Goal: Obtain resource: Download file/media

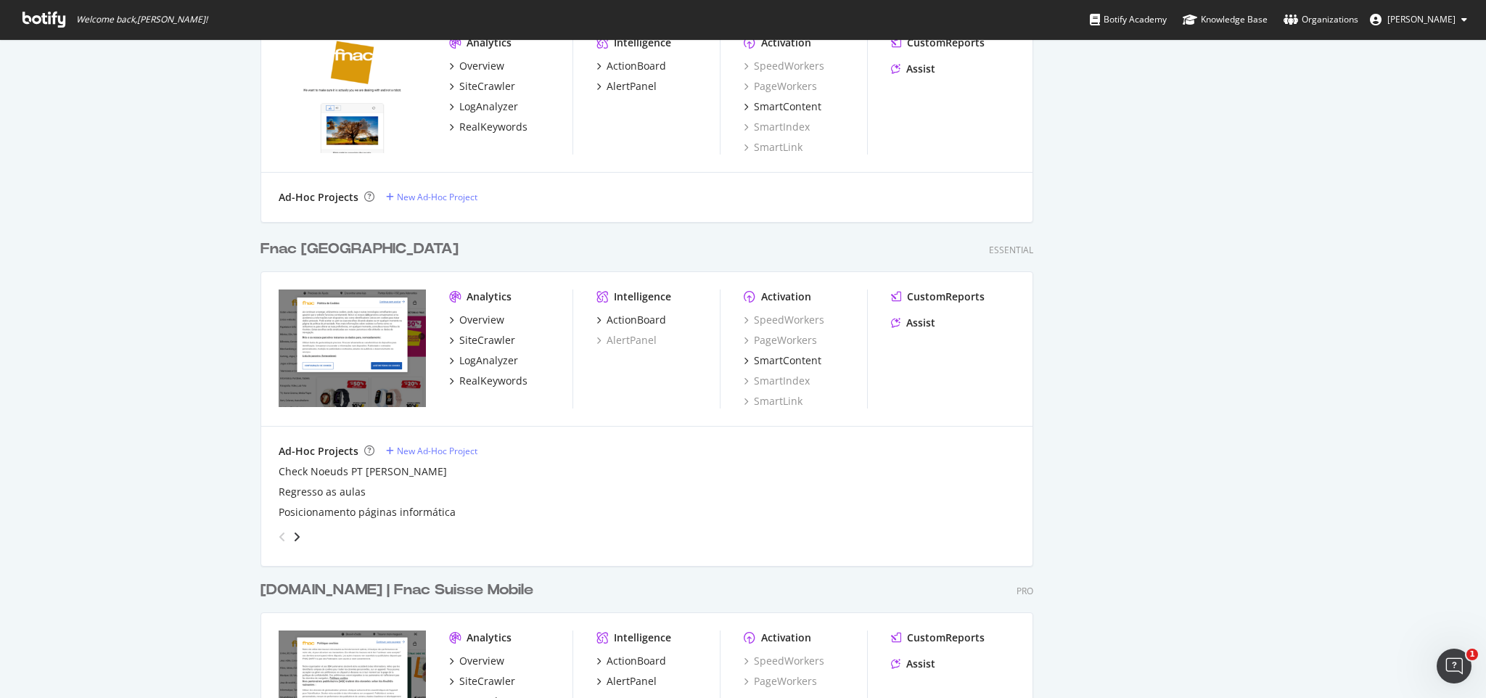
scroll to position [1129, 0]
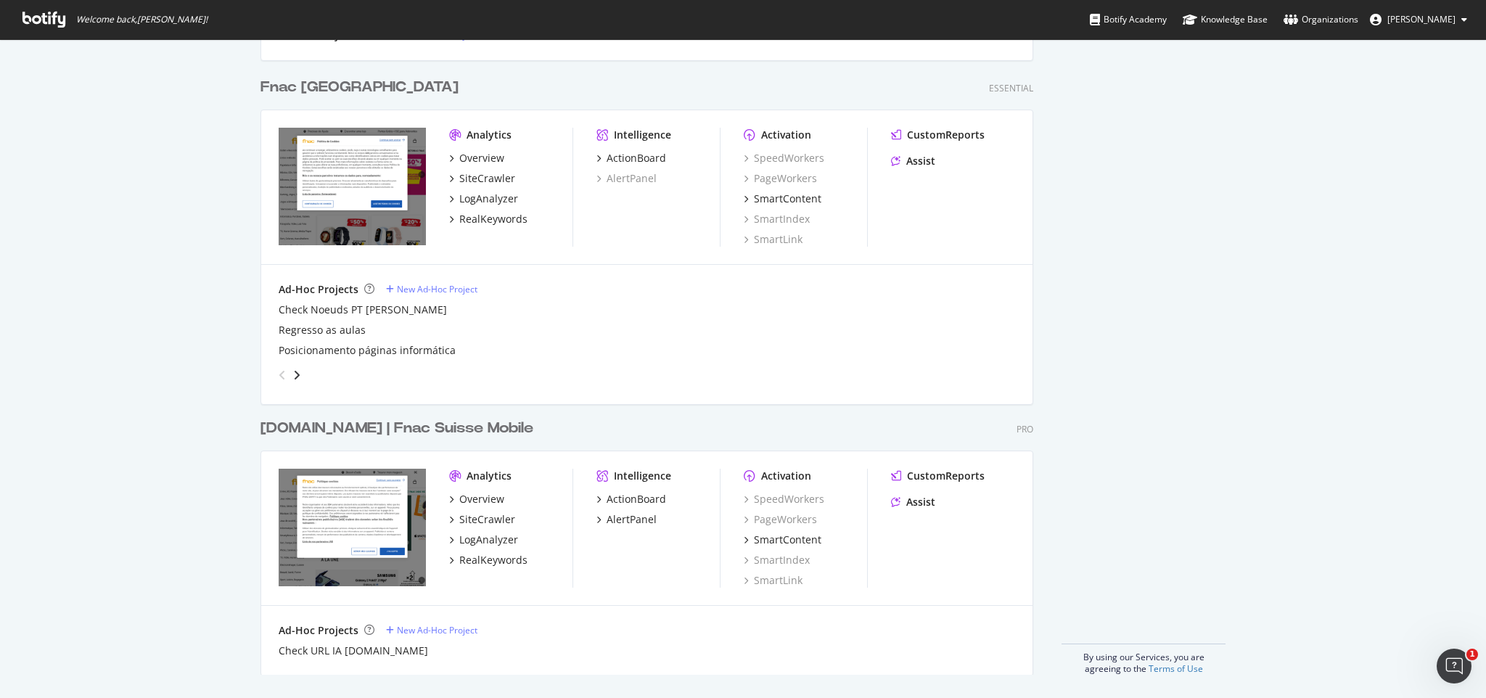
click at [441, 429] on div "[DOMAIN_NAME] | Fnac Suisse Mobile" at bounding box center [396, 428] width 273 height 21
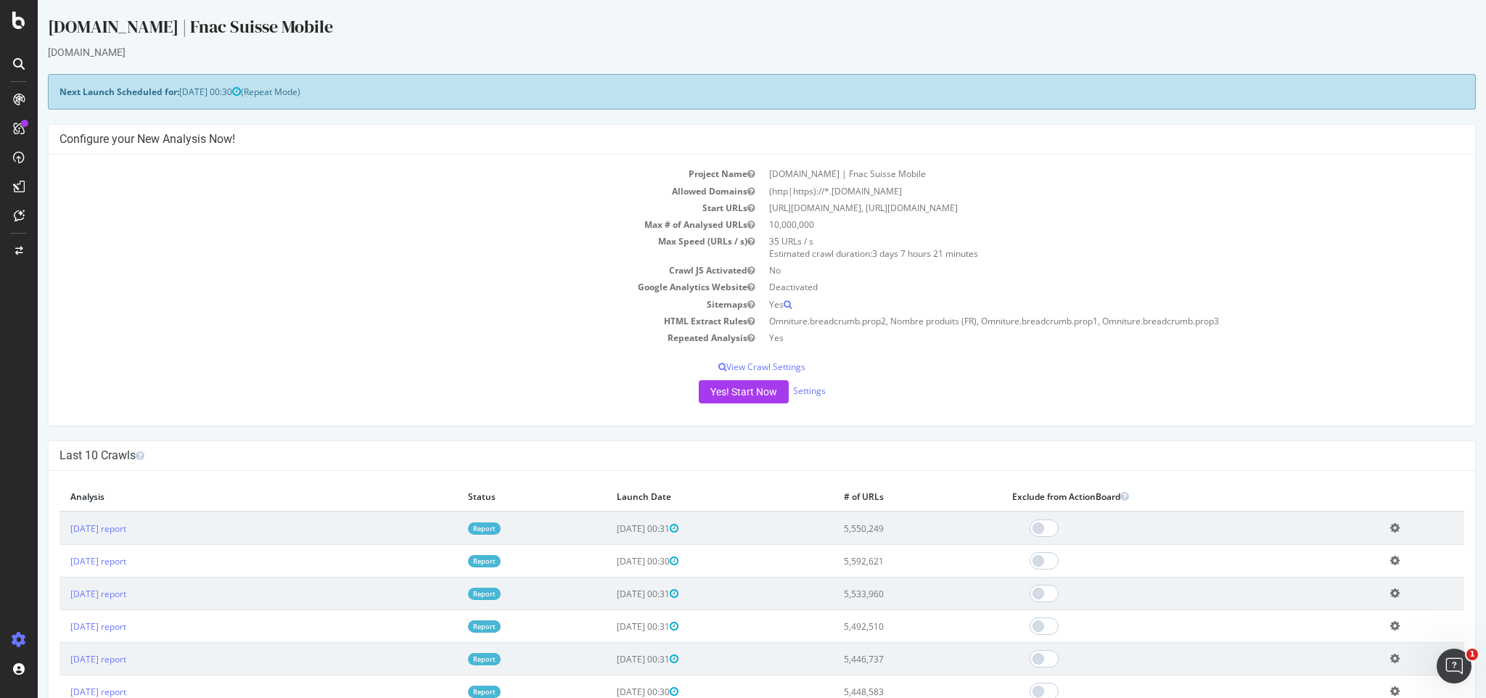
click at [468, 525] on link "Report" at bounding box center [484, 528] width 33 height 12
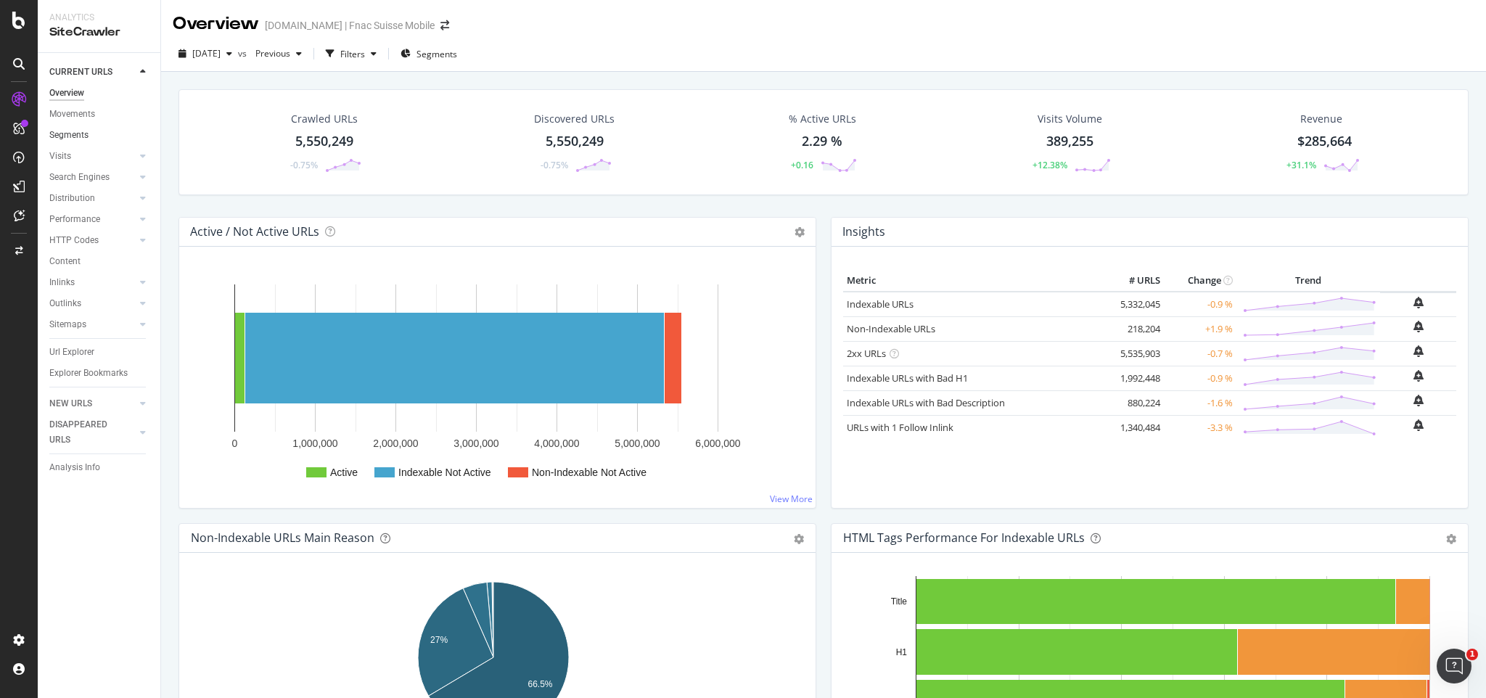
click at [91, 128] on link "Segments" at bounding box center [99, 135] width 101 height 15
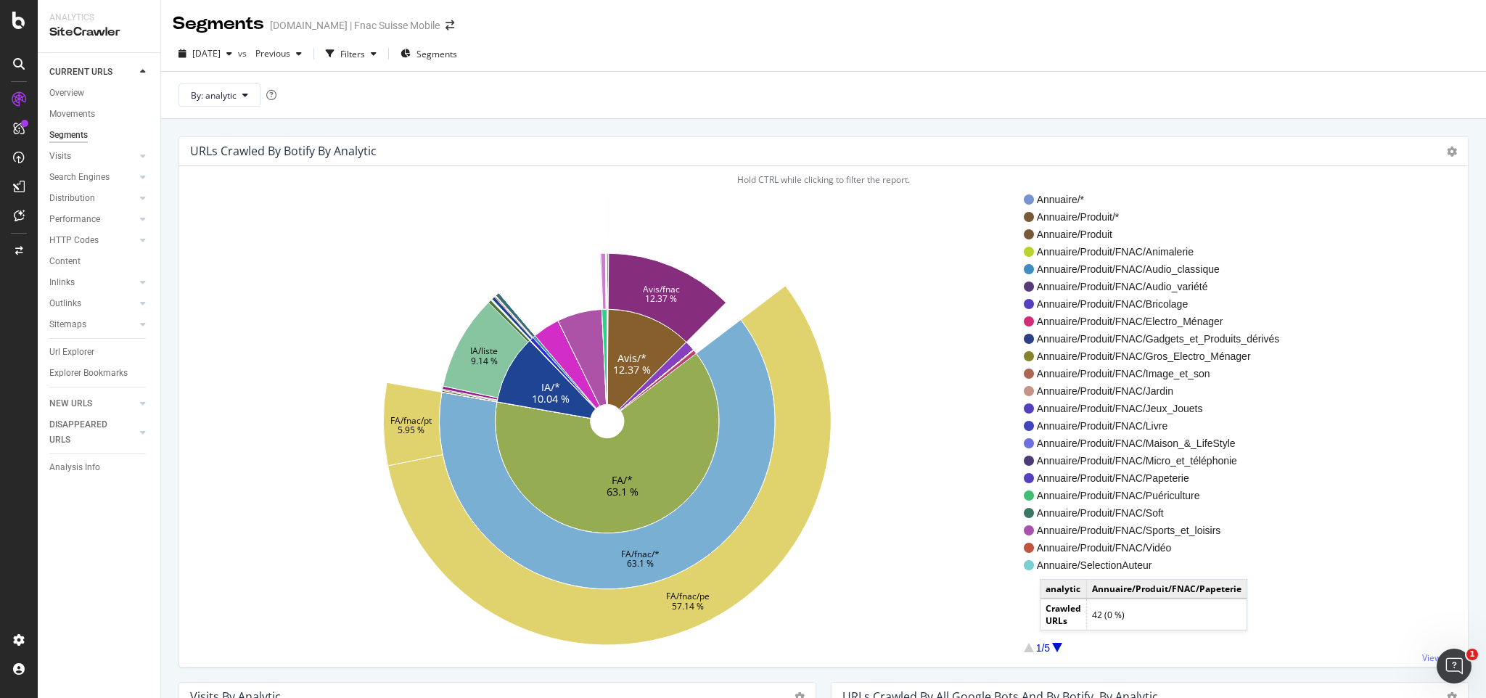
click at [1054, 645] on div at bounding box center [1057, 647] width 10 height 9
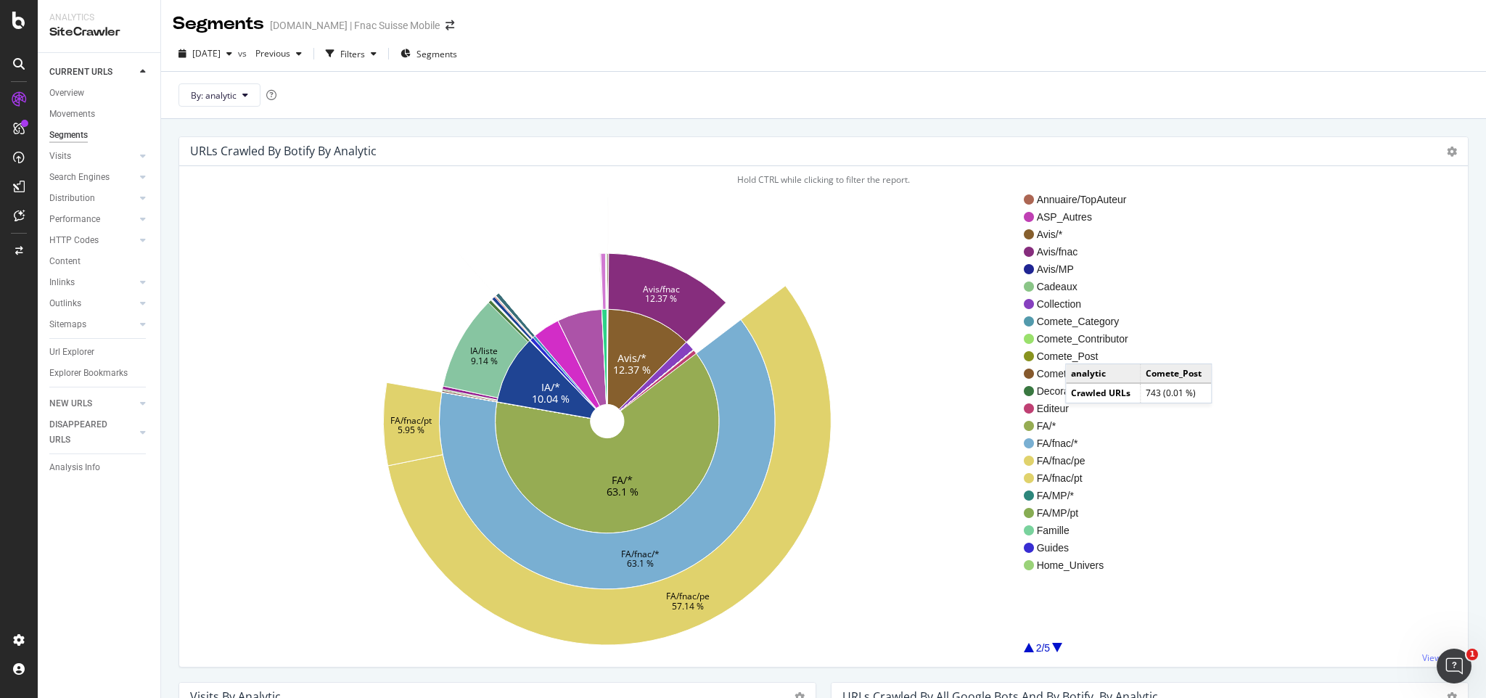
click at [1079, 349] on span "Comete_Post" at bounding box center [1082, 356] width 91 height 15
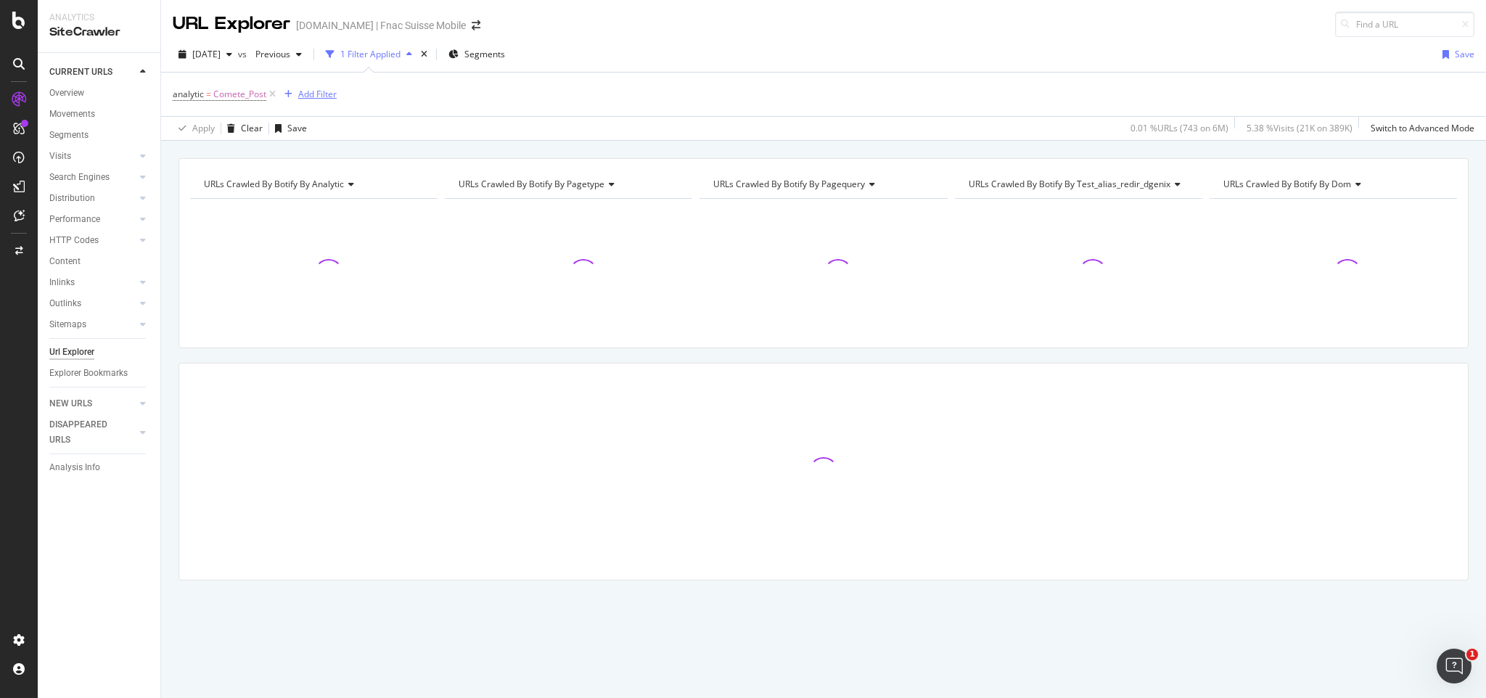
click at [328, 91] on div "Add Filter" at bounding box center [317, 94] width 38 height 12
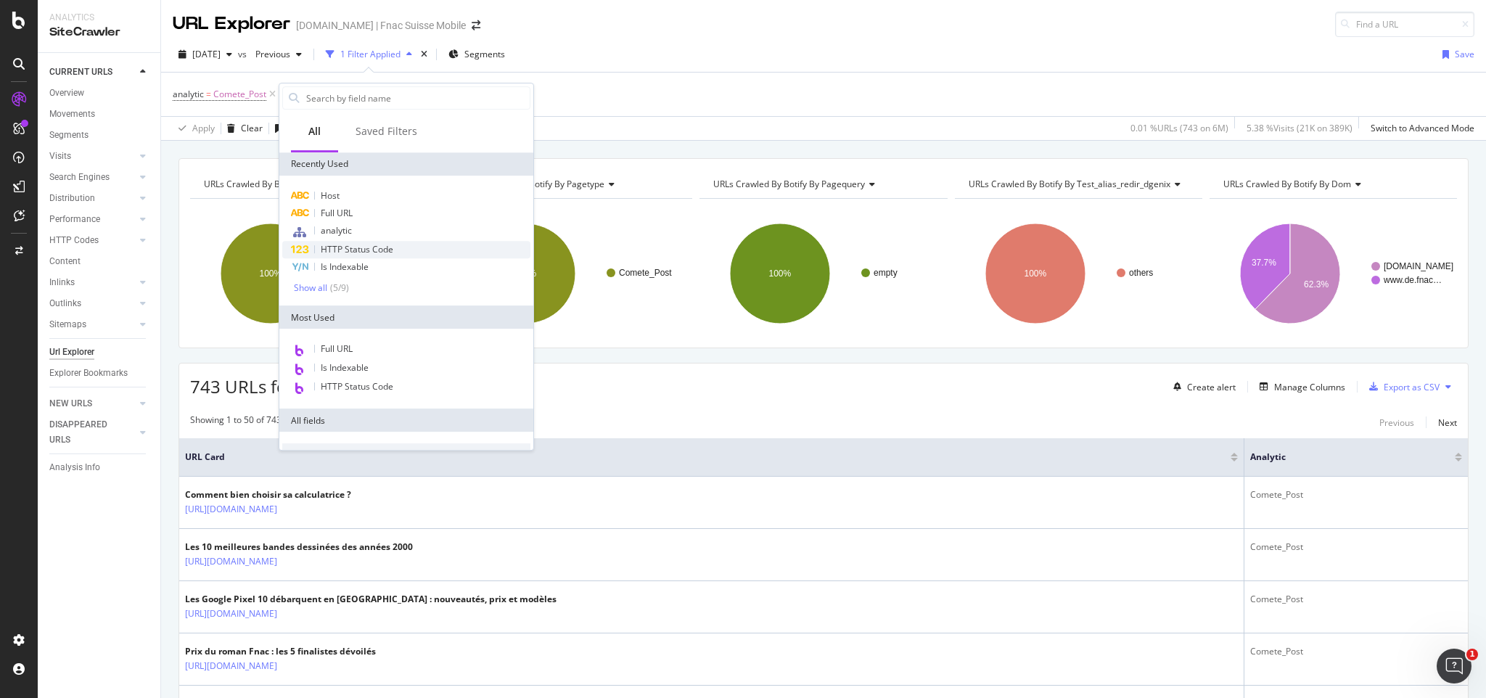
click at [374, 247] on span "HTTP Status Code" at bounding box center [357, 249] width 73 height 12
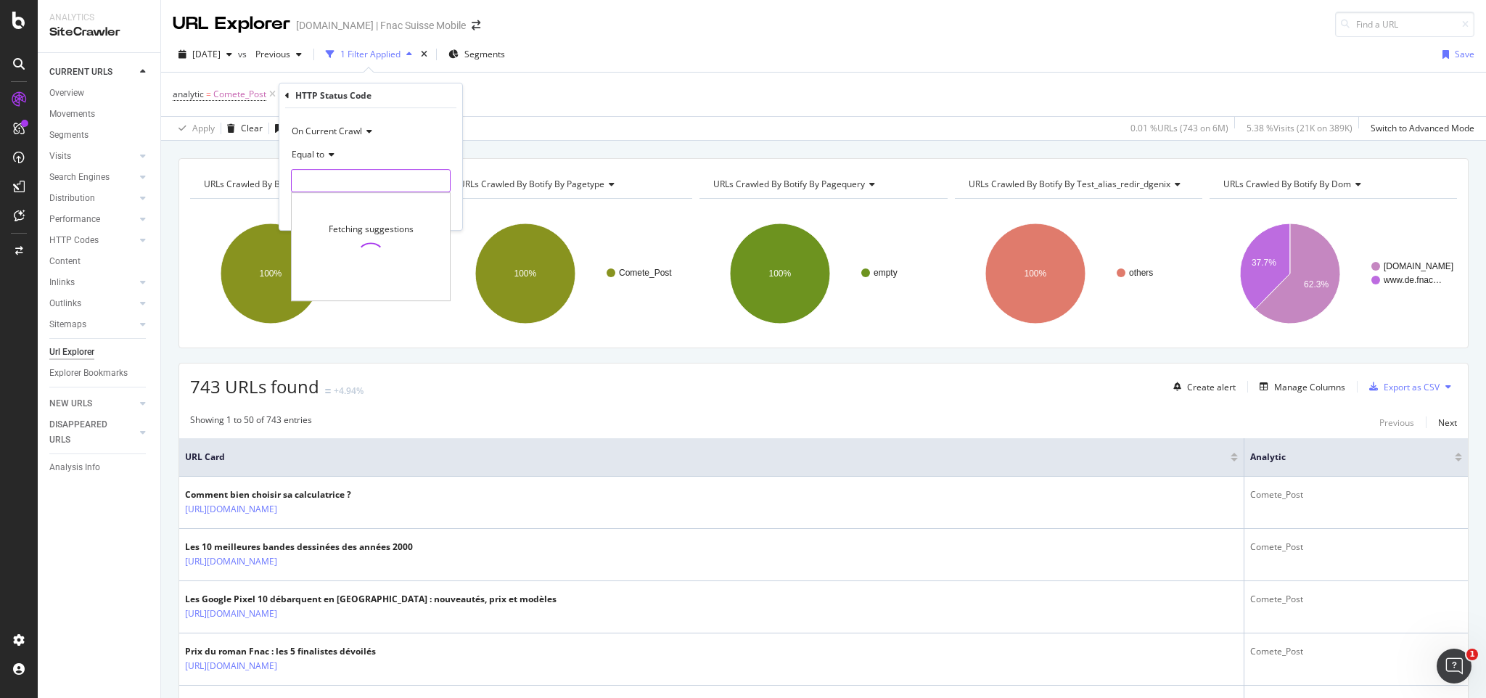
click at [339, 173] on input "number" at bounding box center [371, 180] width 160 height 23
click at [337, 203] on span "200" at bounding box center [339, 200] width 89 height 12
type input "200"
click at [434, 210] on div "Apply" at bounding box center [439, 211] width 22 height 12
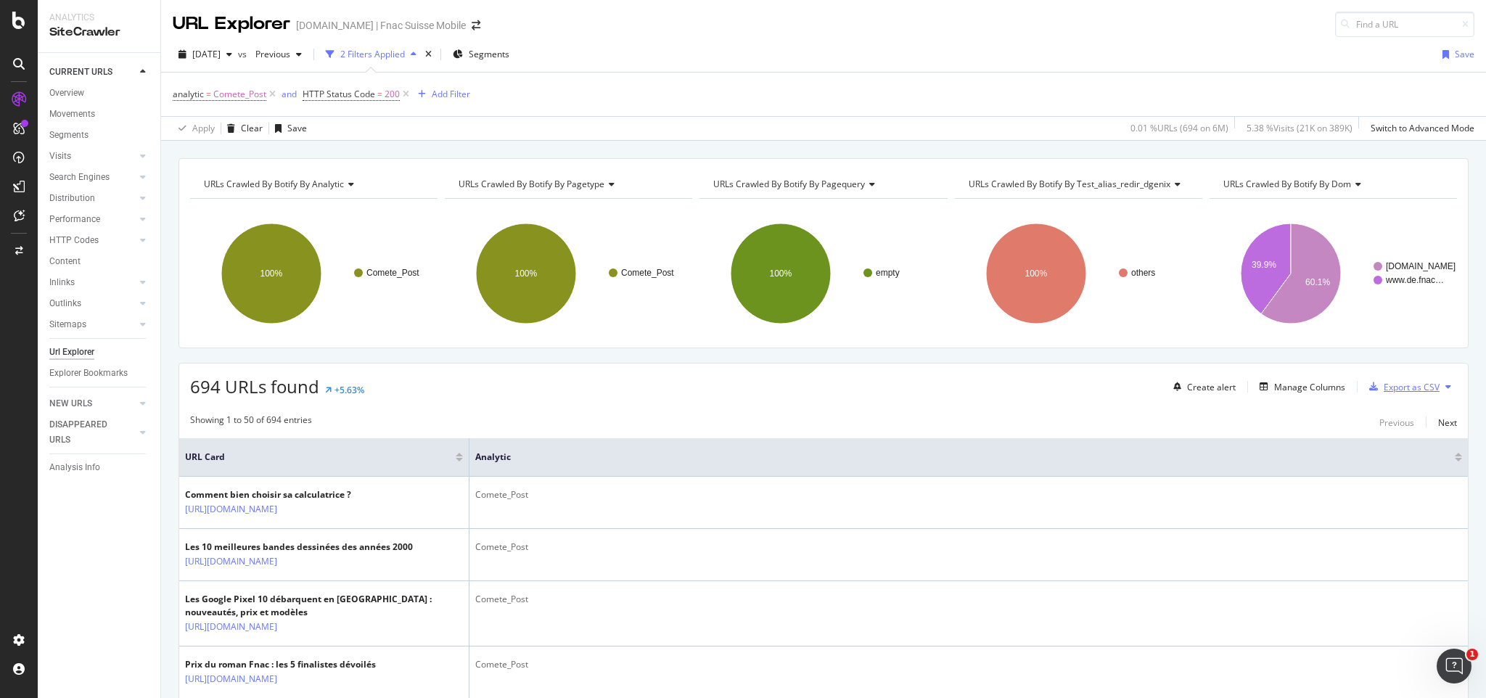
click at [1388, 388] on div "Export as CSV" at bounding box center [1411, 387] width 56 height 12
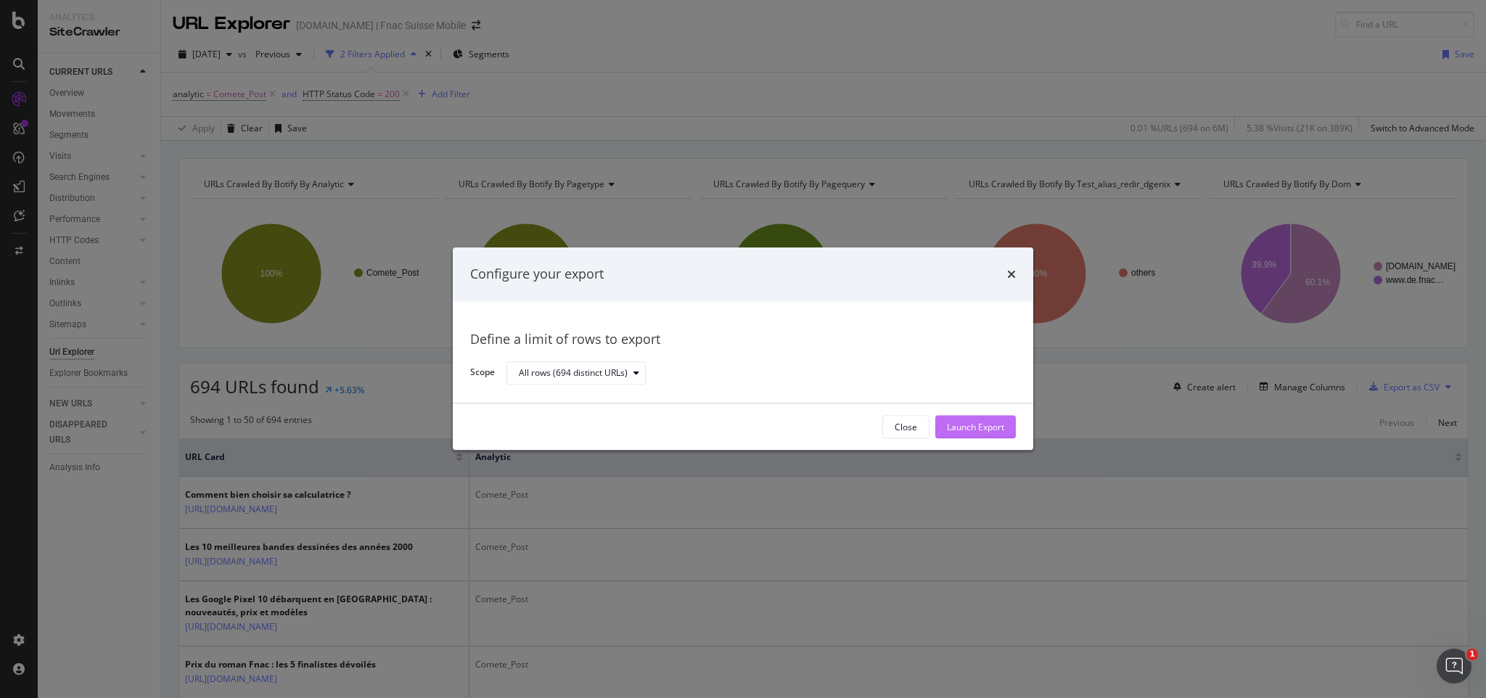
click at [979, 421] on div "Launch Export" at bounding box center [975, 427] width 57 height 12
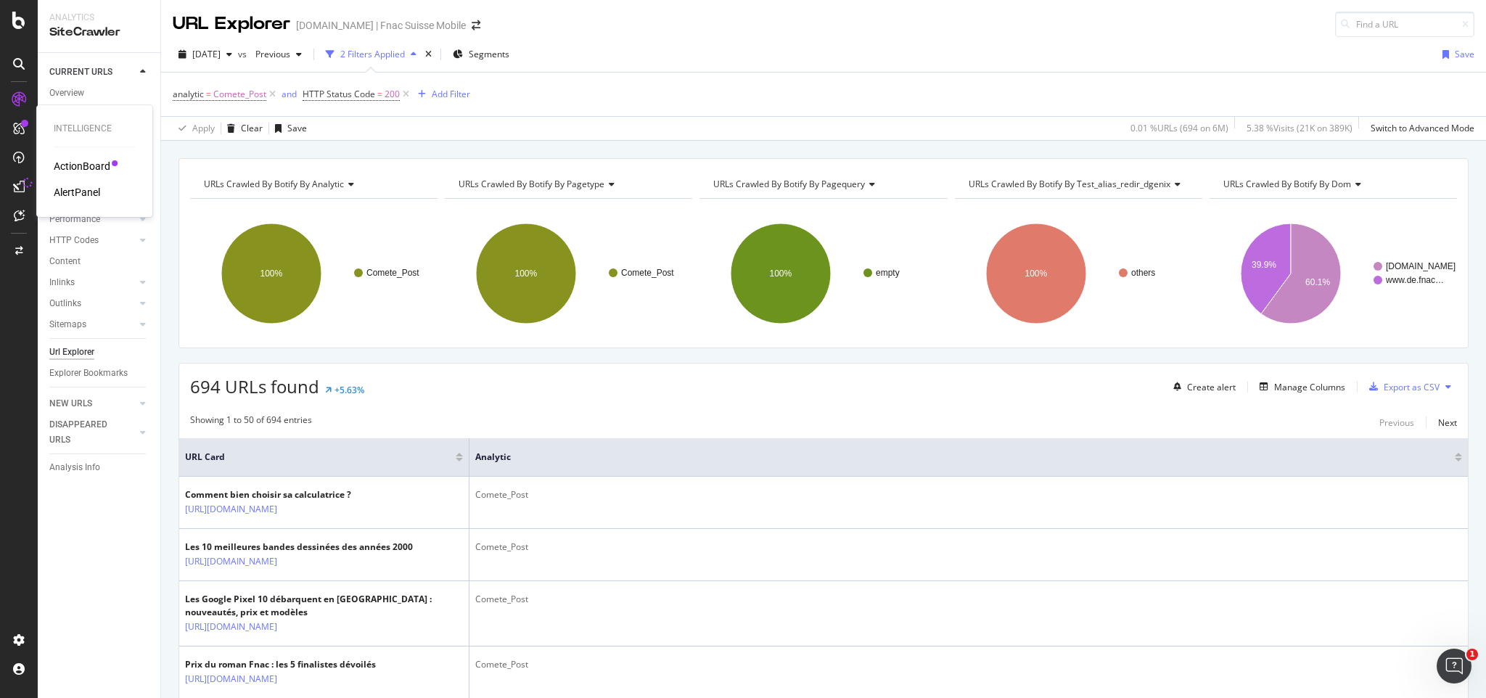
click at [83, 163] on div "ActionBoard" at bounding box center [82, 166] width 57 height 15
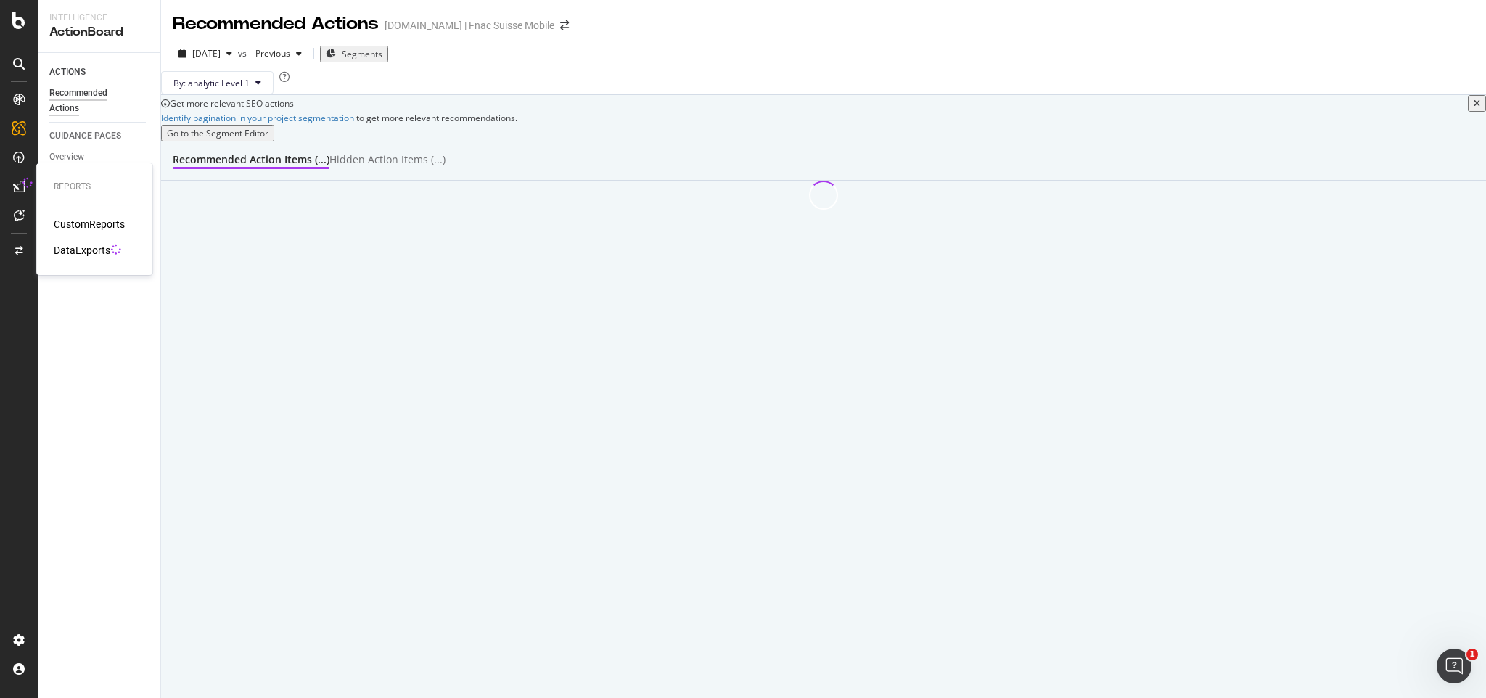
click at [70, 248] on div "DataExports" at bounding box center [82, 250] width 57 height 15
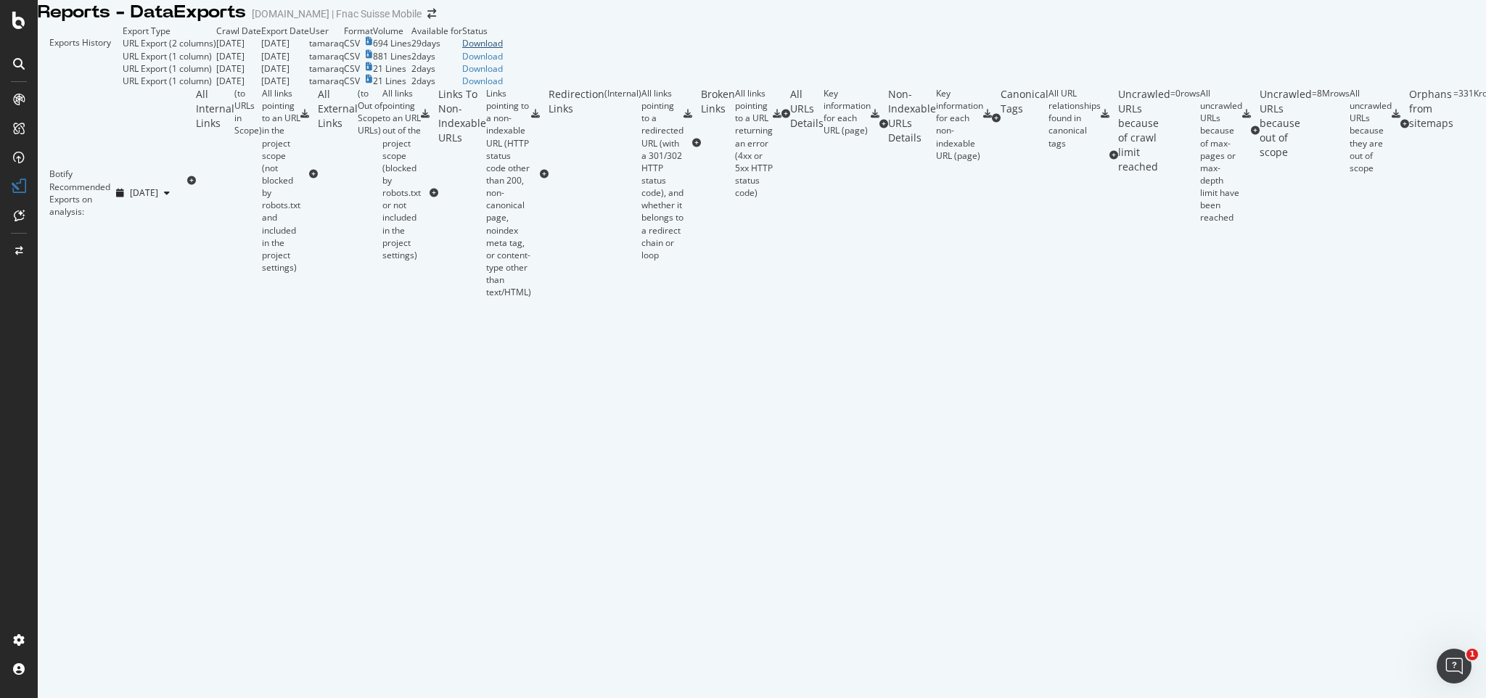
click at [503, 49] on div "Download" at bounding box center [482, 43] width 41 height 12
